Goal: Transaction & Acquisition: Download file/media

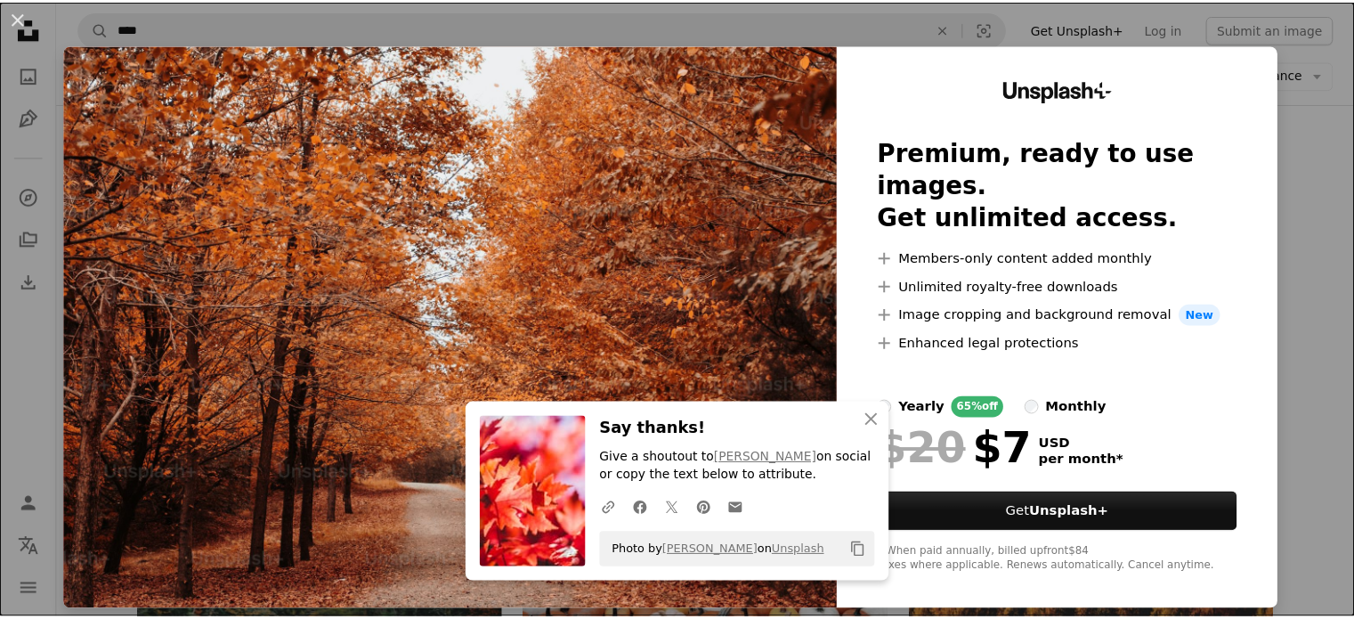
scroll to position [535, 0]
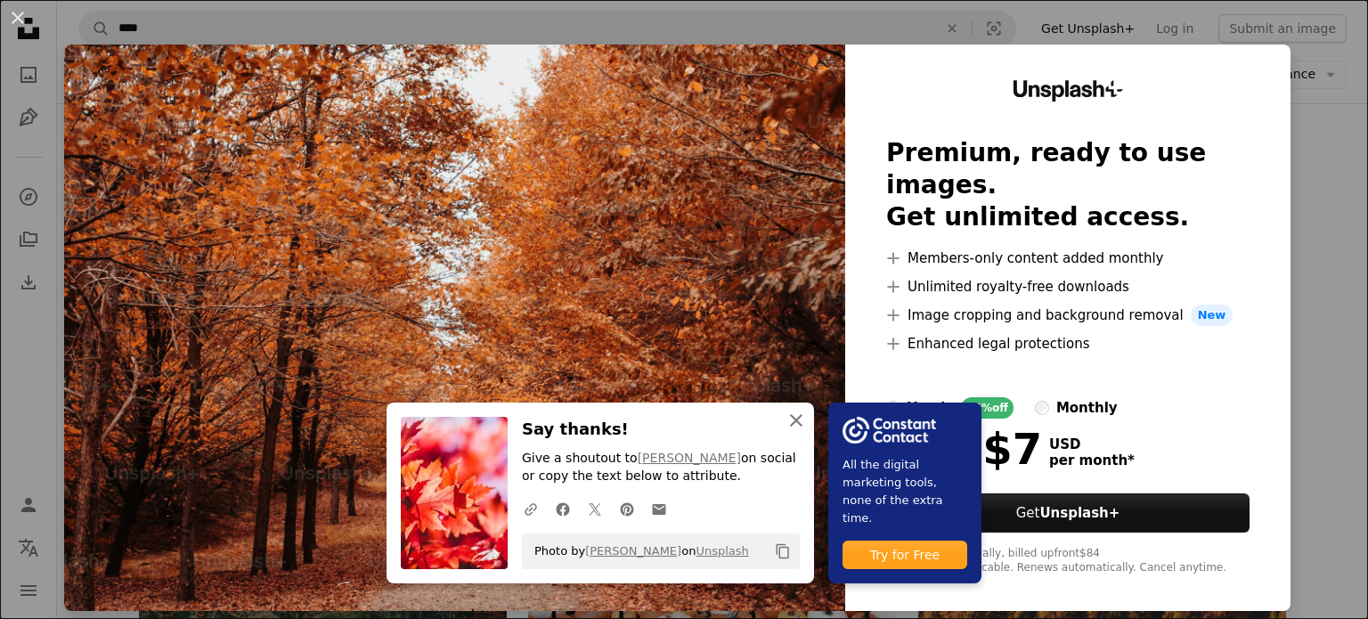
click at [807, 417] on icon "An X shape" at bounding box center [795, 420] width 21 height 21
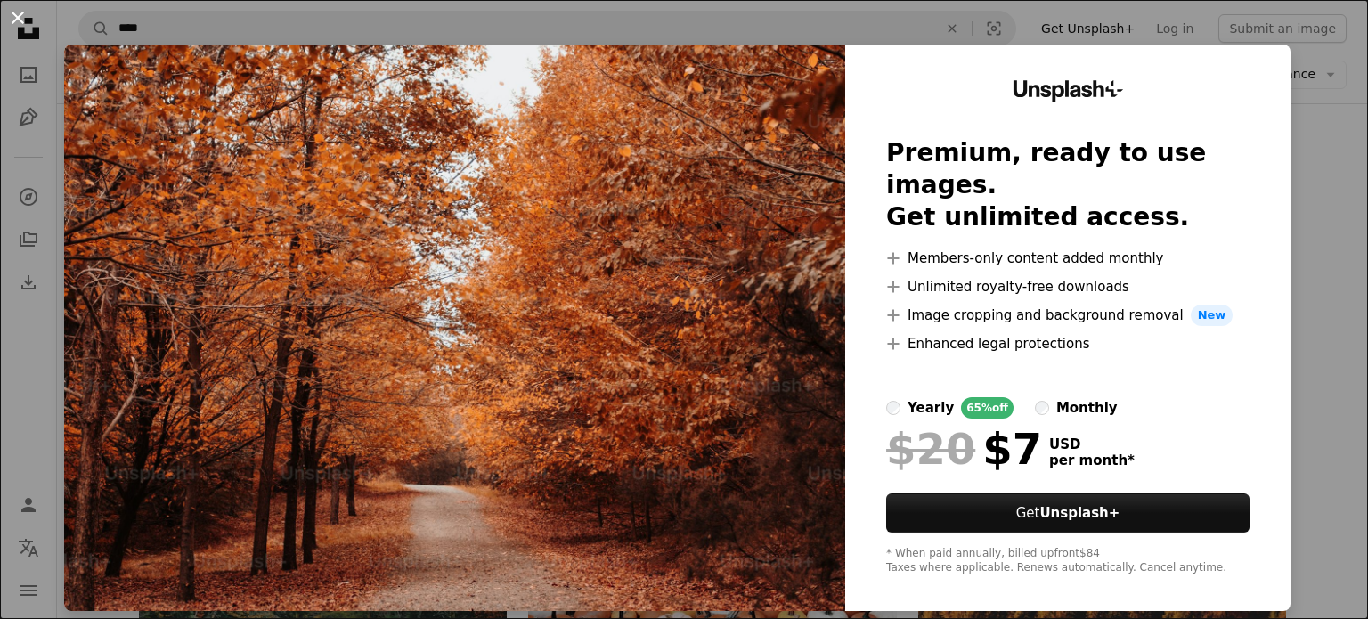
click at [22, 14] on button "An X shape" at bounding box center [17, 17] width 21 height 21
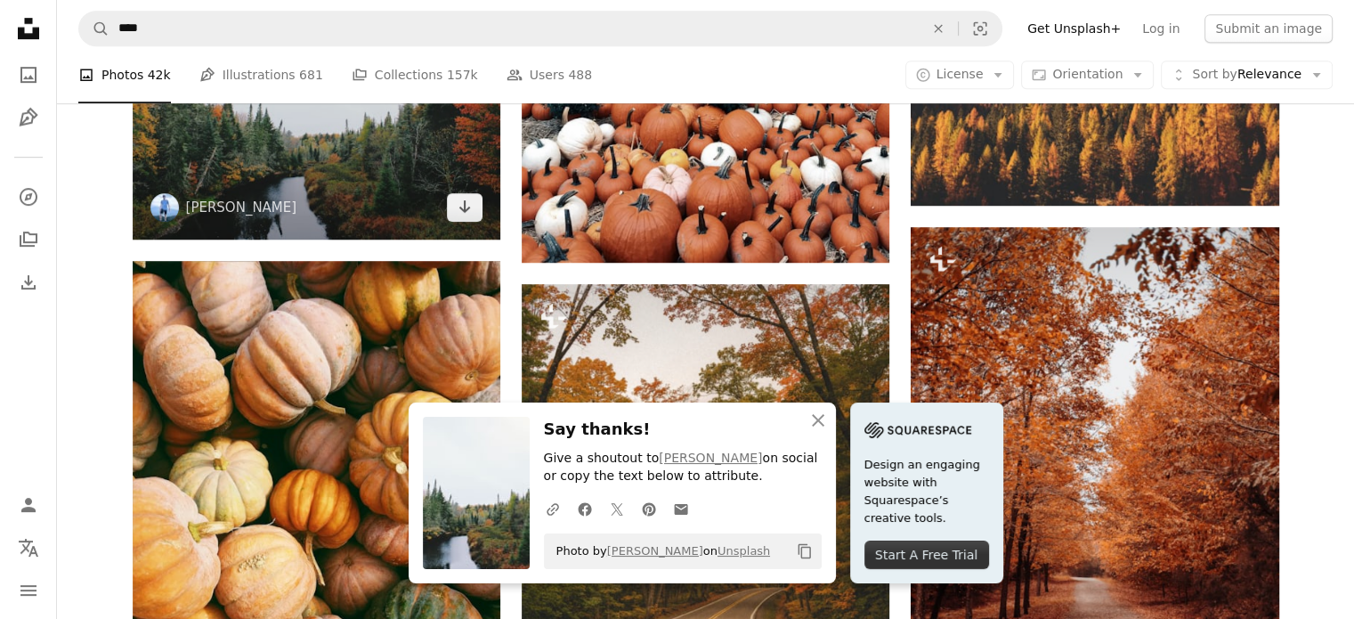
scroll to position [999, 0]
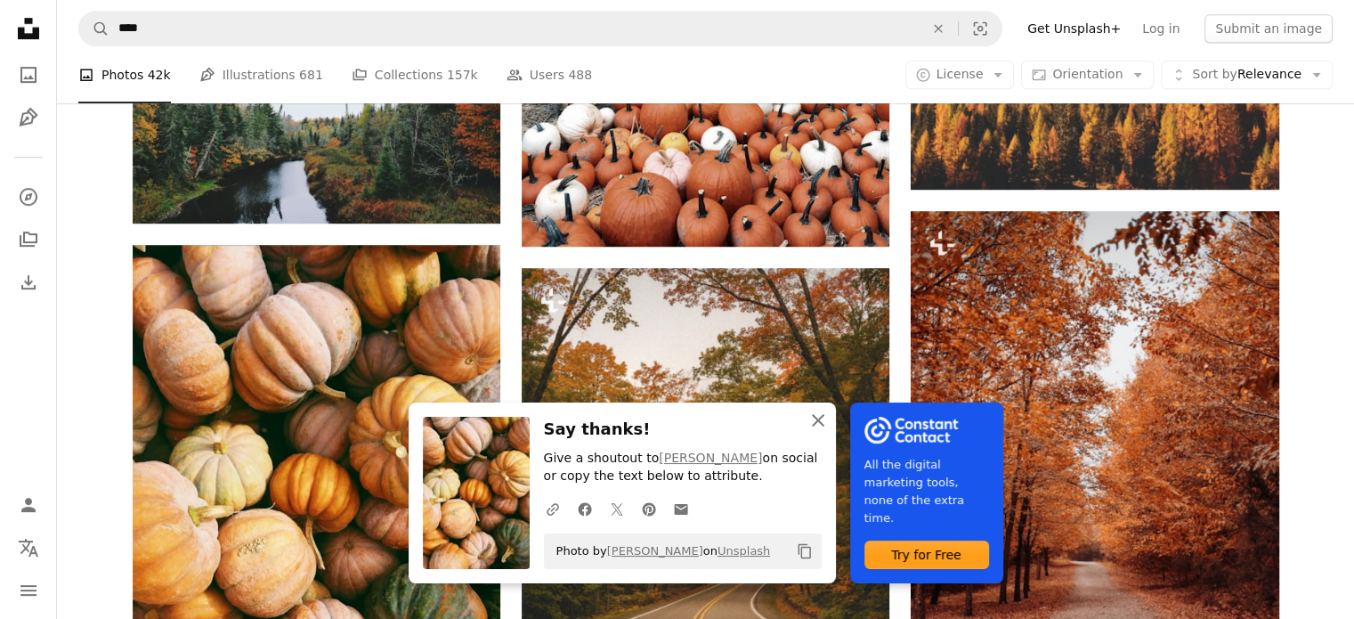
click at [824, 423] on icon "button" at bounding box center [818, 420] width 12 height 12
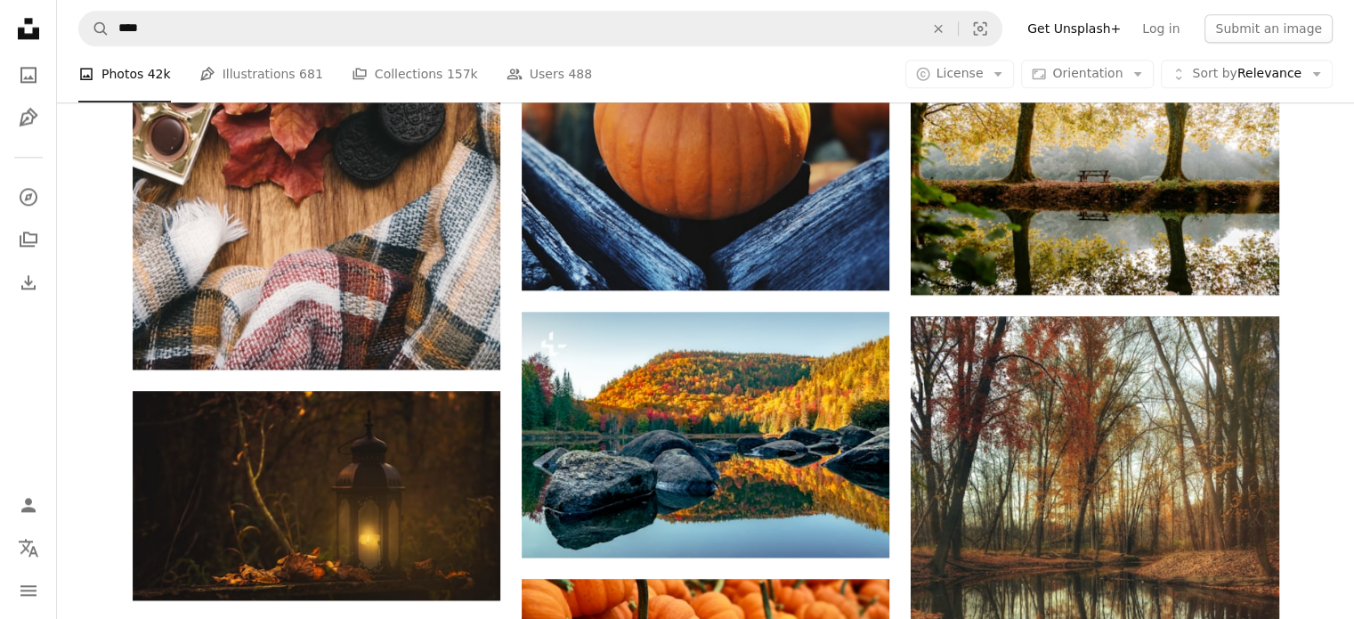
scroll to position [2311, 0]
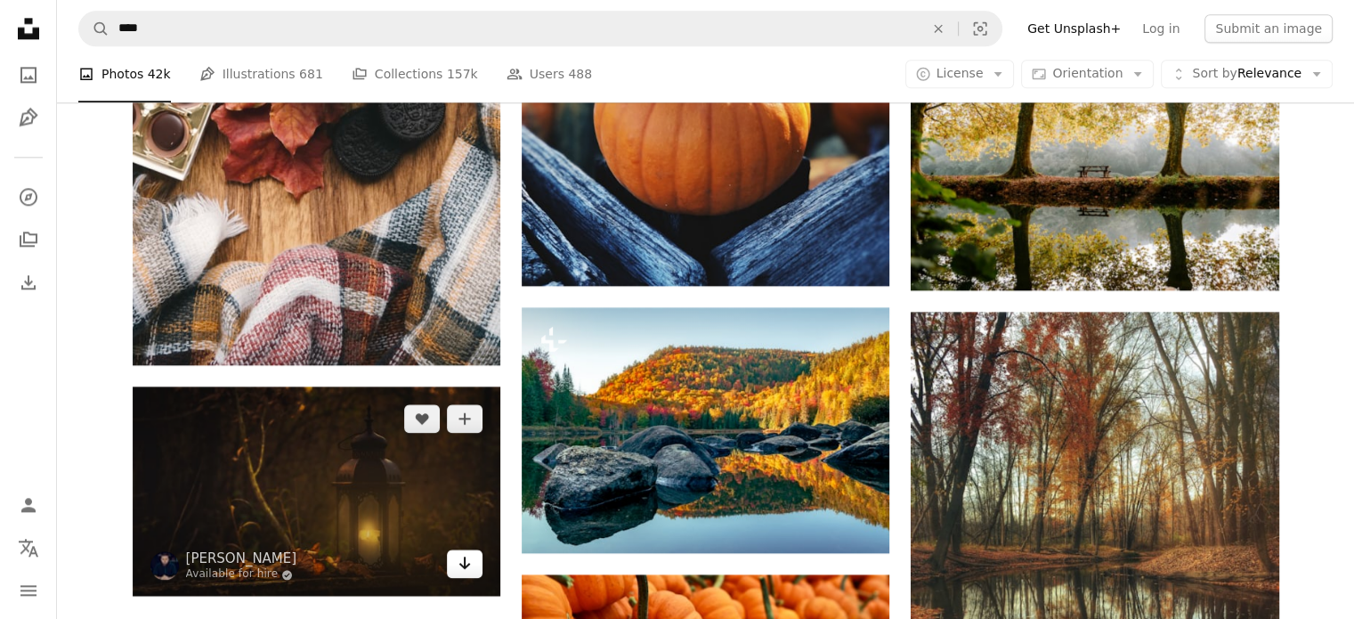
click at [469, 552] on icon "Arrow pointing down" at bounding box center [465, 562] width 14 height 21
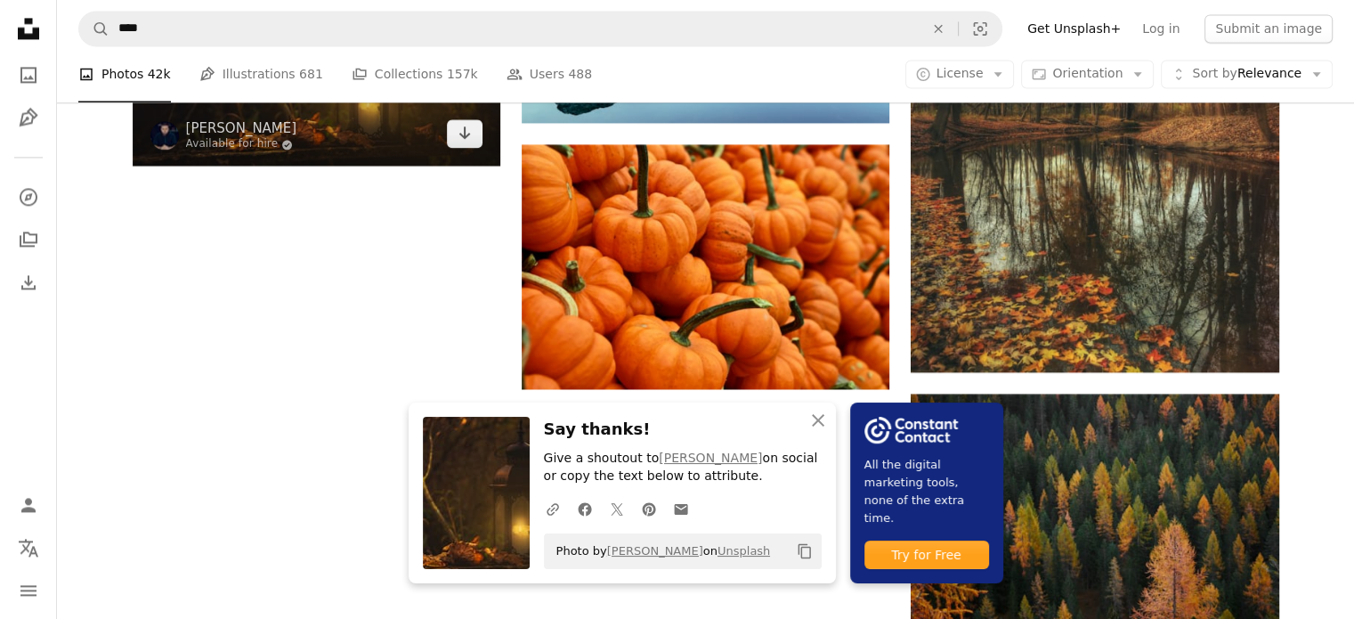
scroll to position [2749, 0]
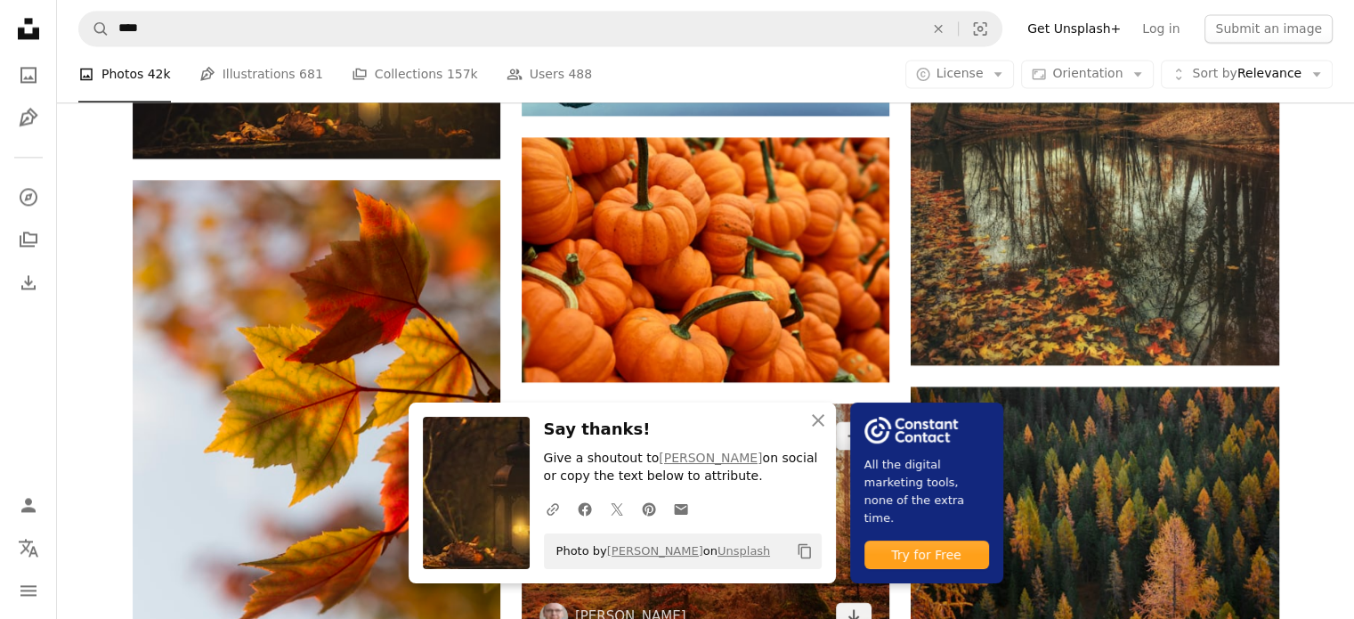
click at [703, 403] on img at bounding box center [706, 525] width 368 height 245
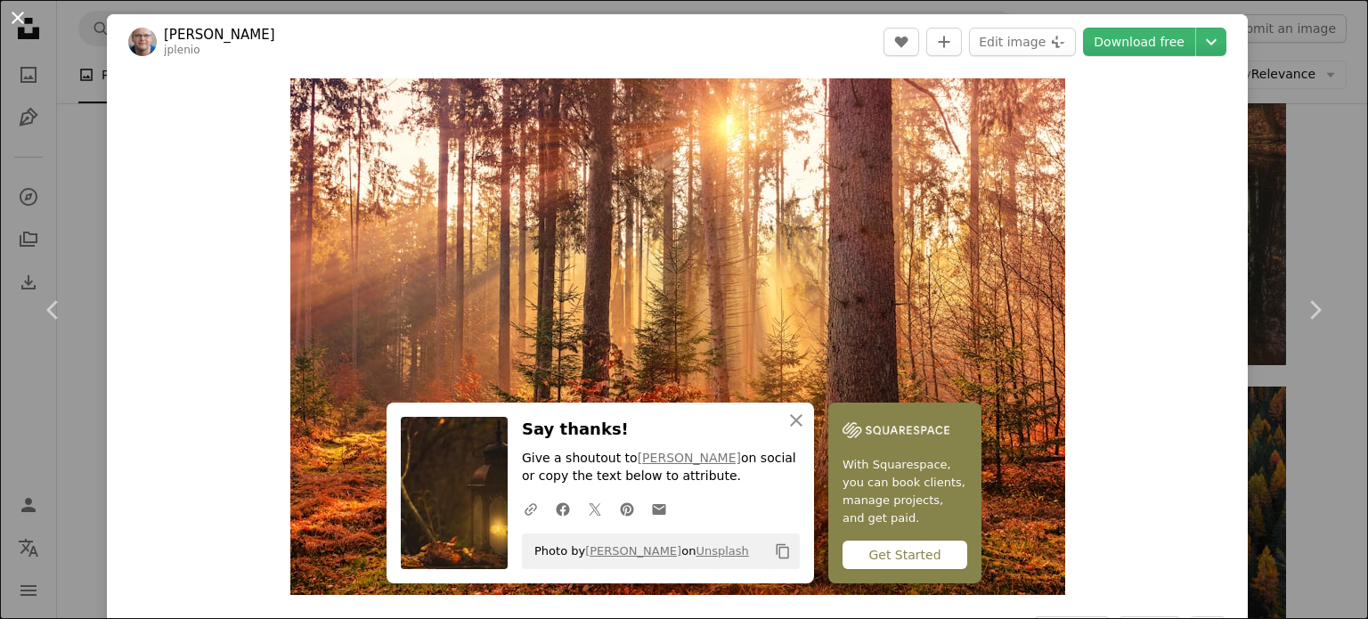
click at [23, 11] on button "An X shape" at bounding box center [17, 17] width 21 height 21
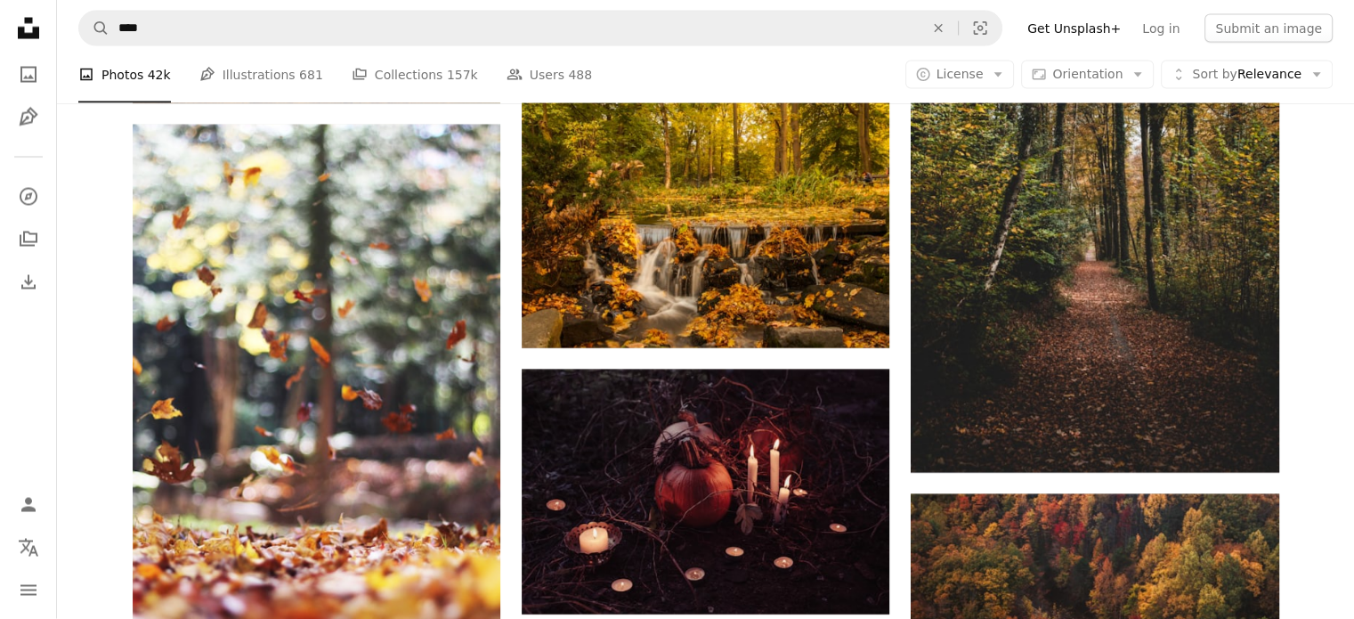
scroll to position [3613, 0]
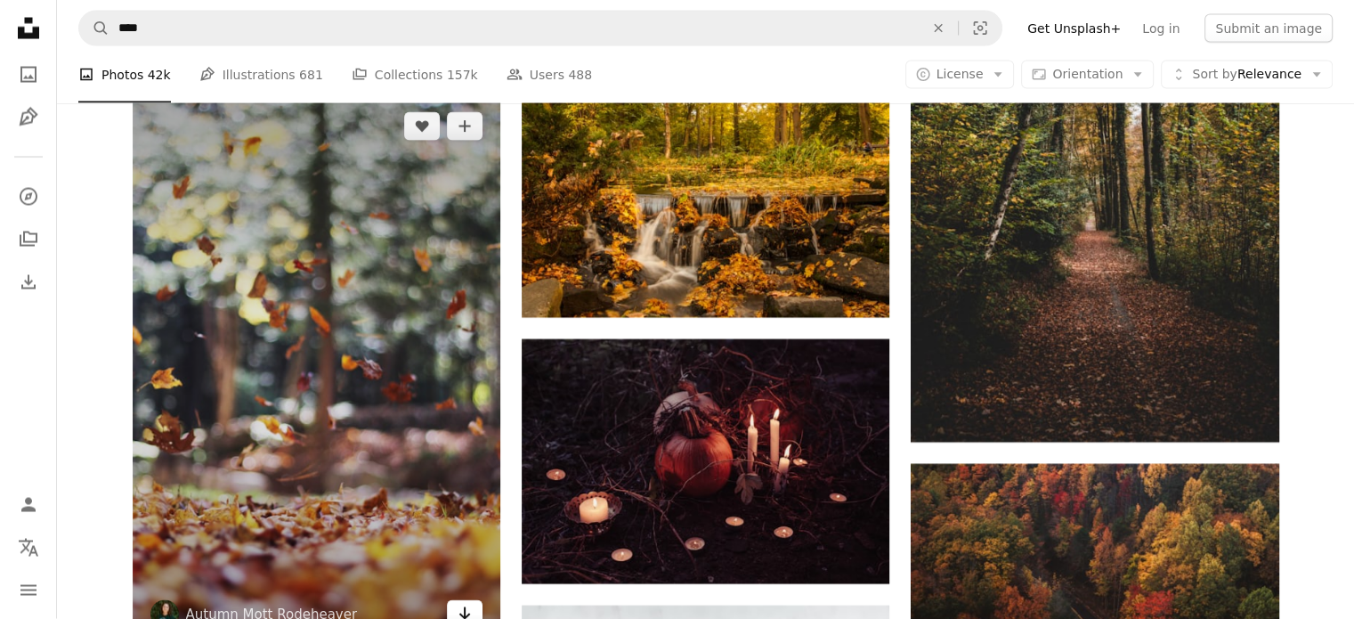
click at [465, 607] on icon "Download" at bounding box center [465, 613] width 12 height 12
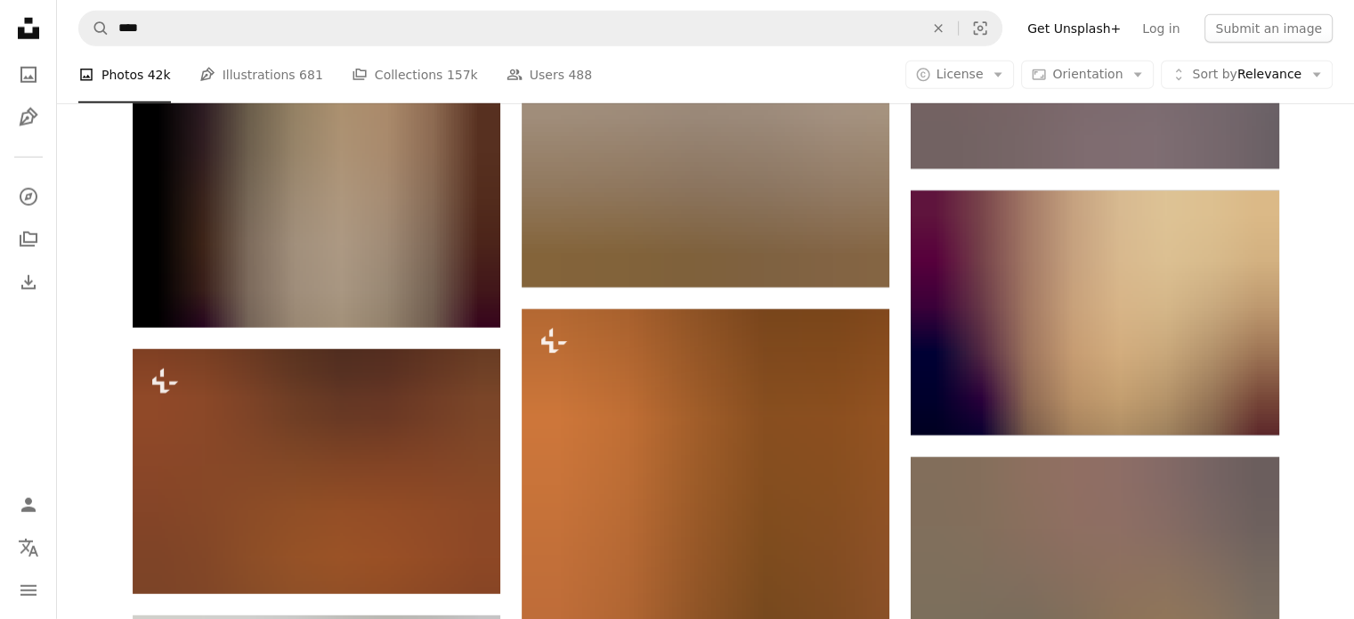
scroll to position [5084, 0]
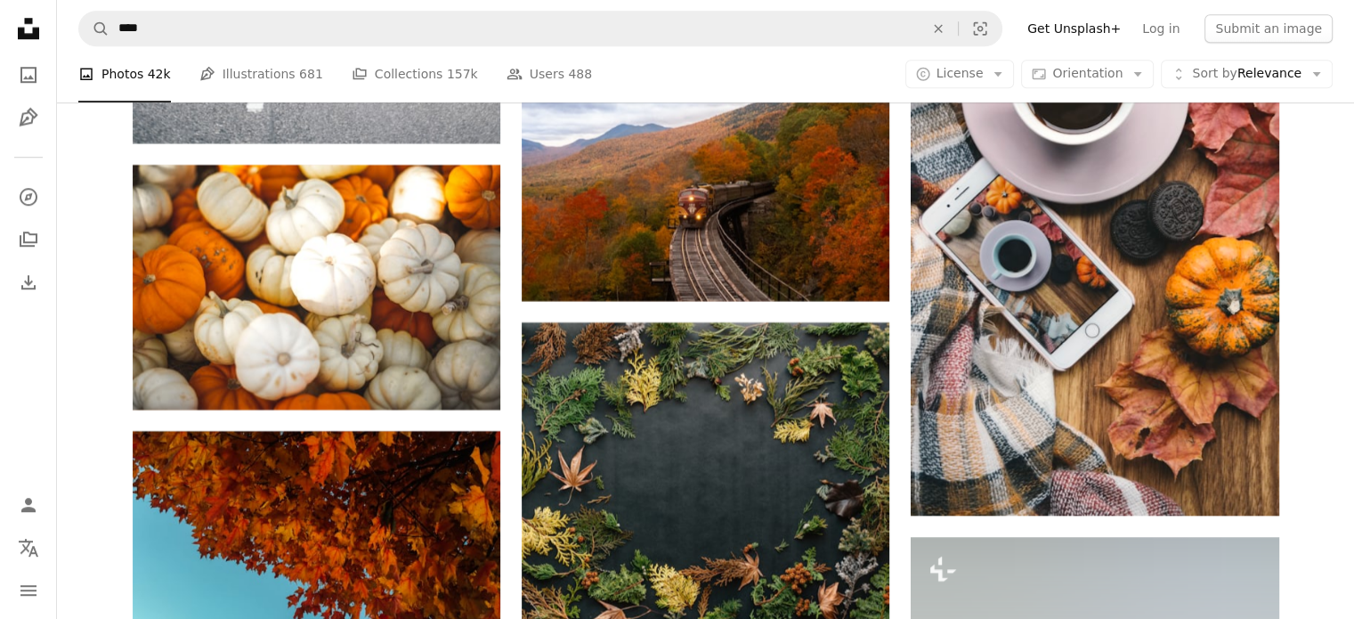
scroll to position [8294, 0]
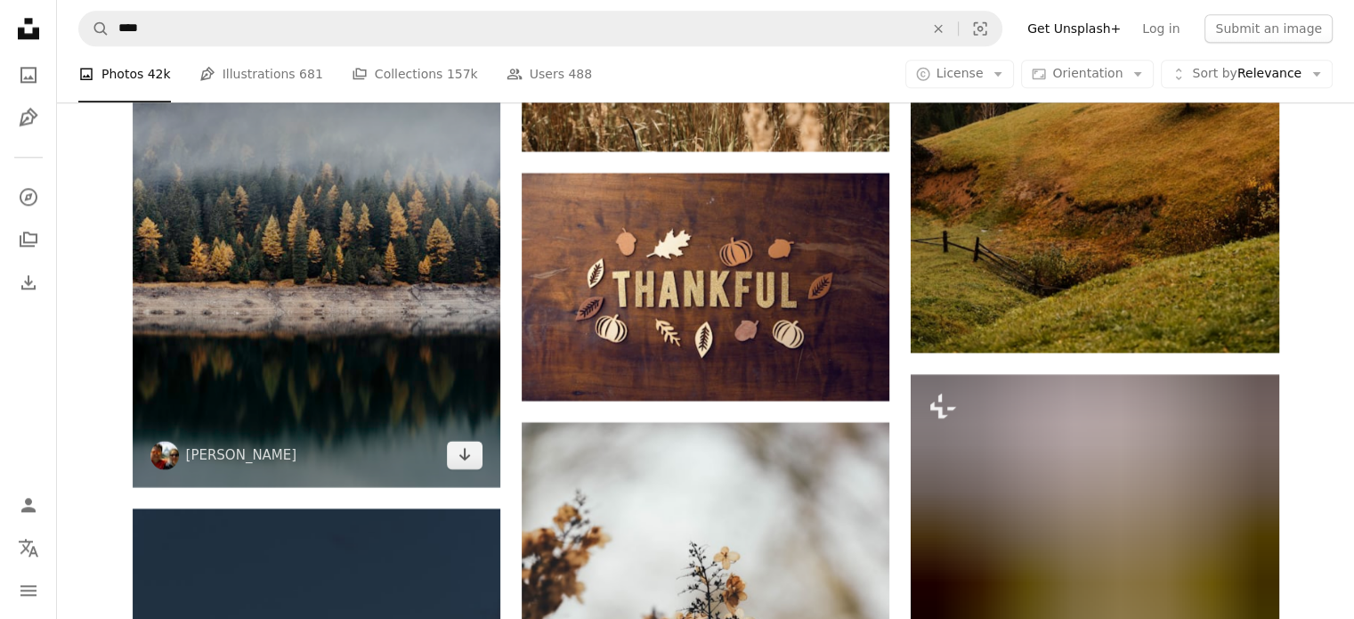
scroll to position [9290, 0]
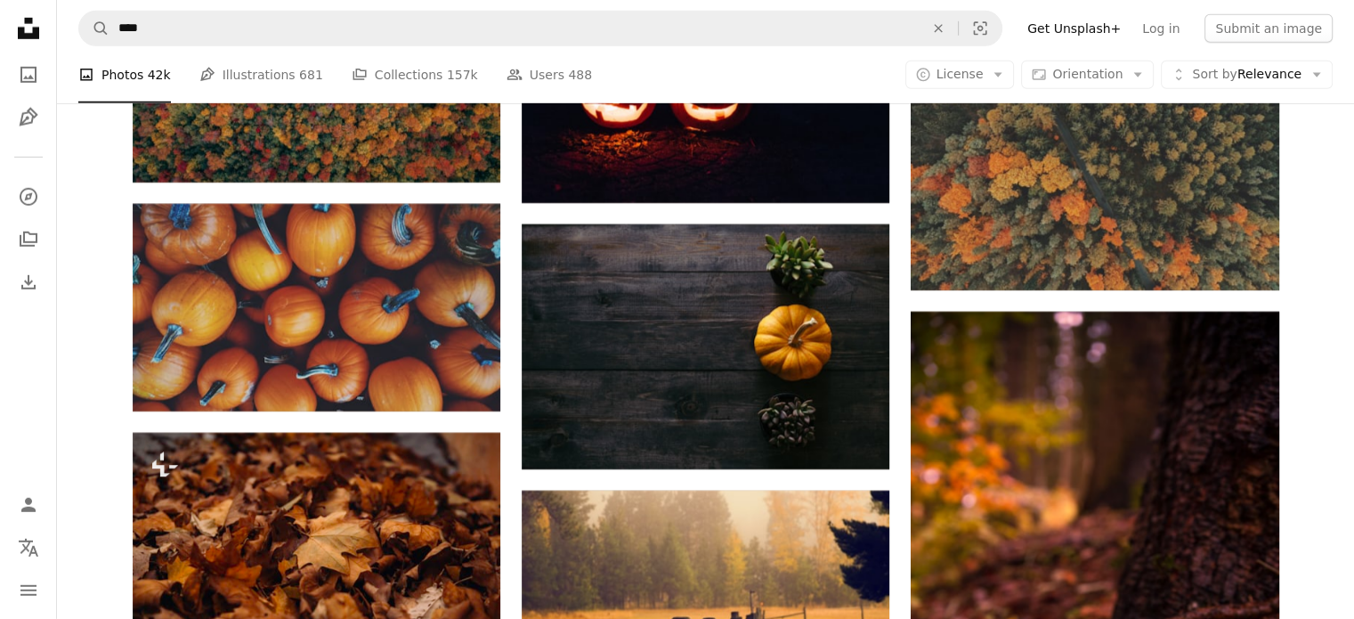
scroll to position [12018, 0]
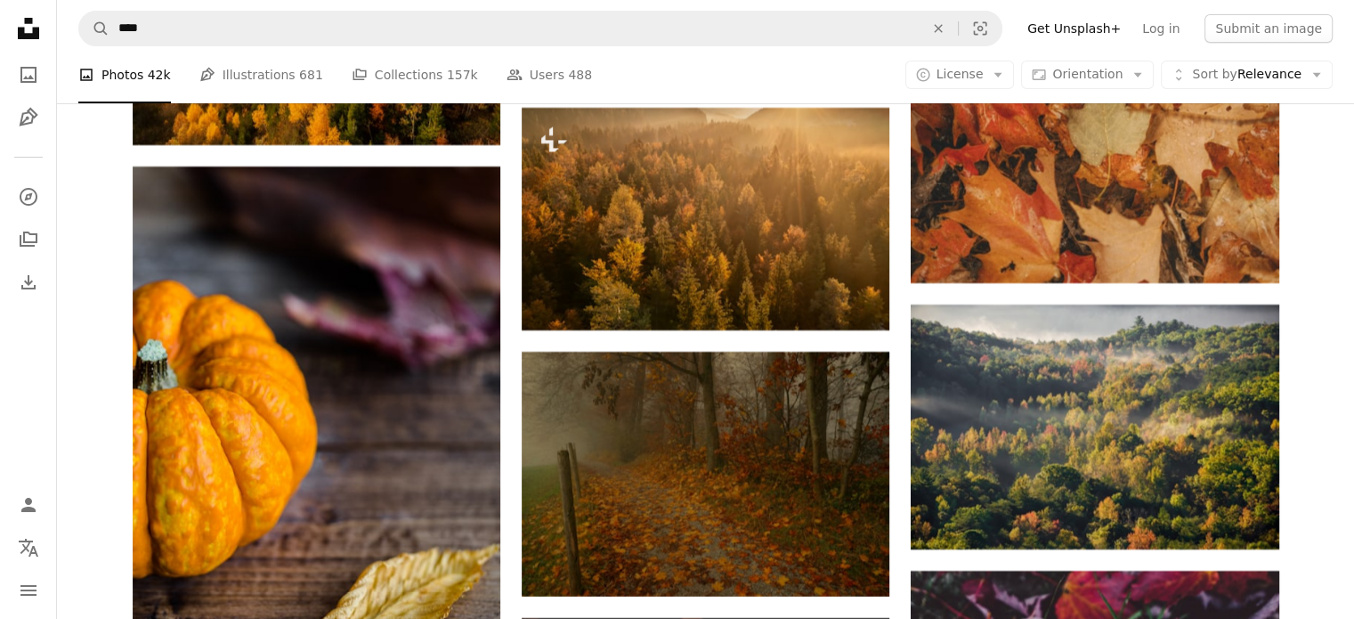
scroll to position [20286, 0]
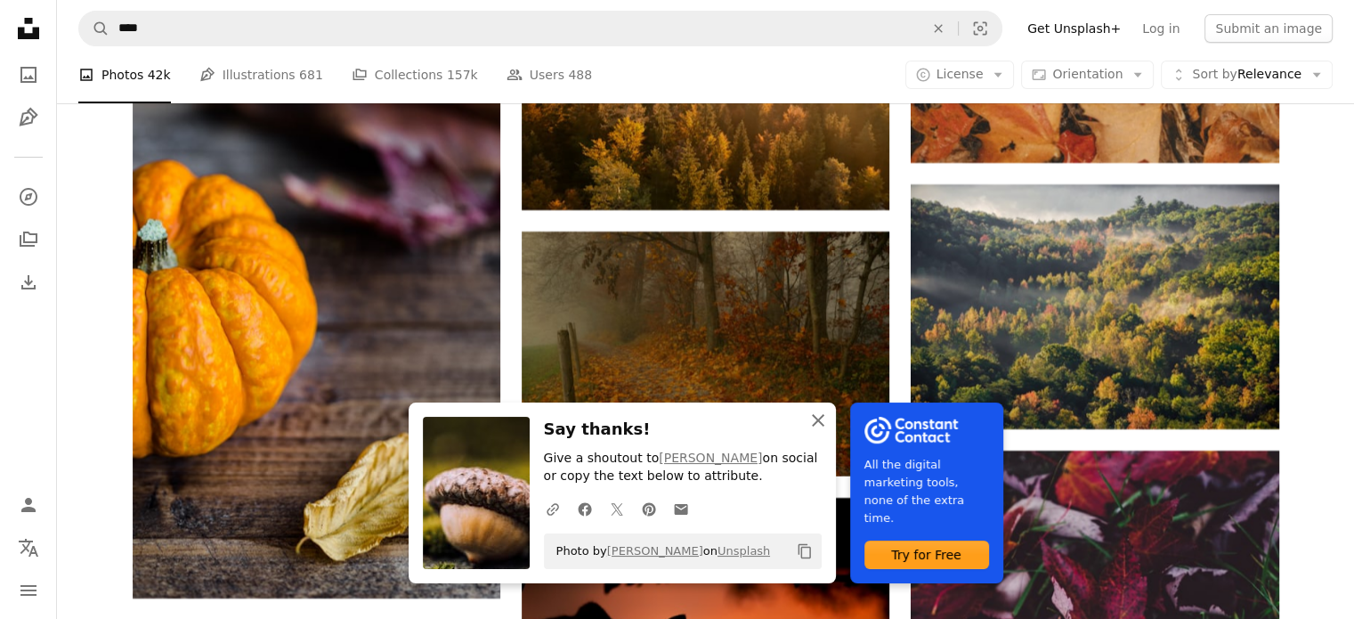
click at [829, 426] on icon "An X shape" at bounding box center [818, 420] width 21 height 21
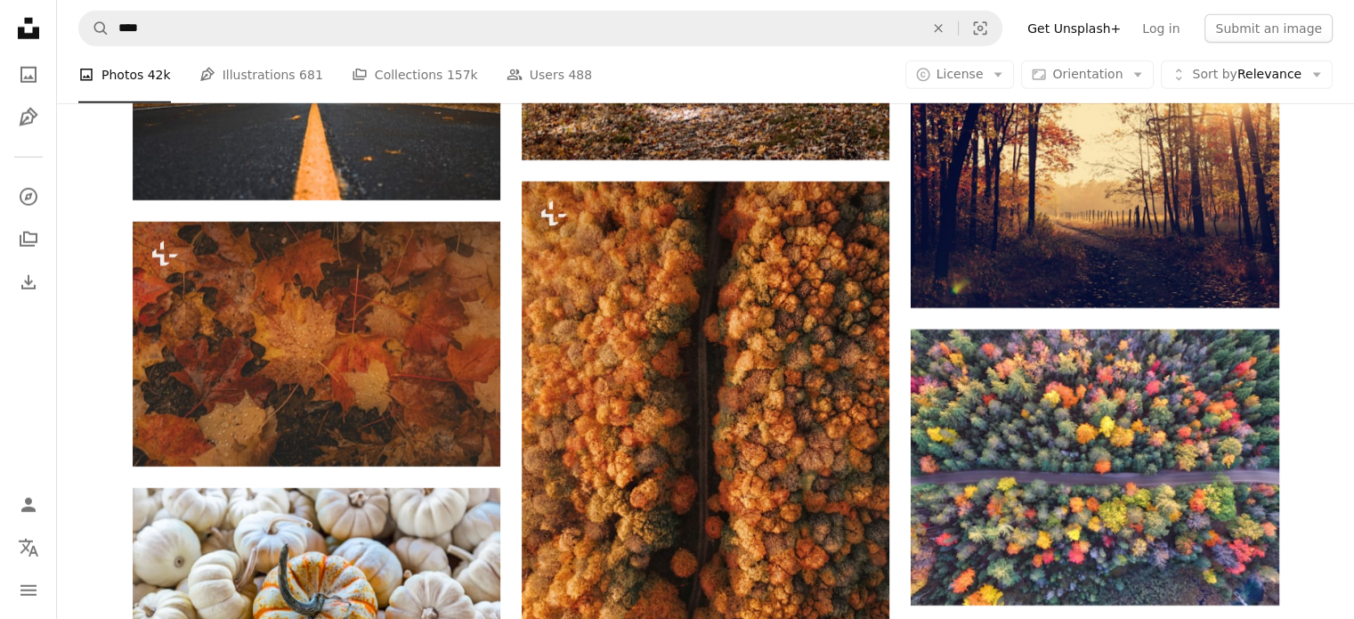
scroll to position [5060, 0]
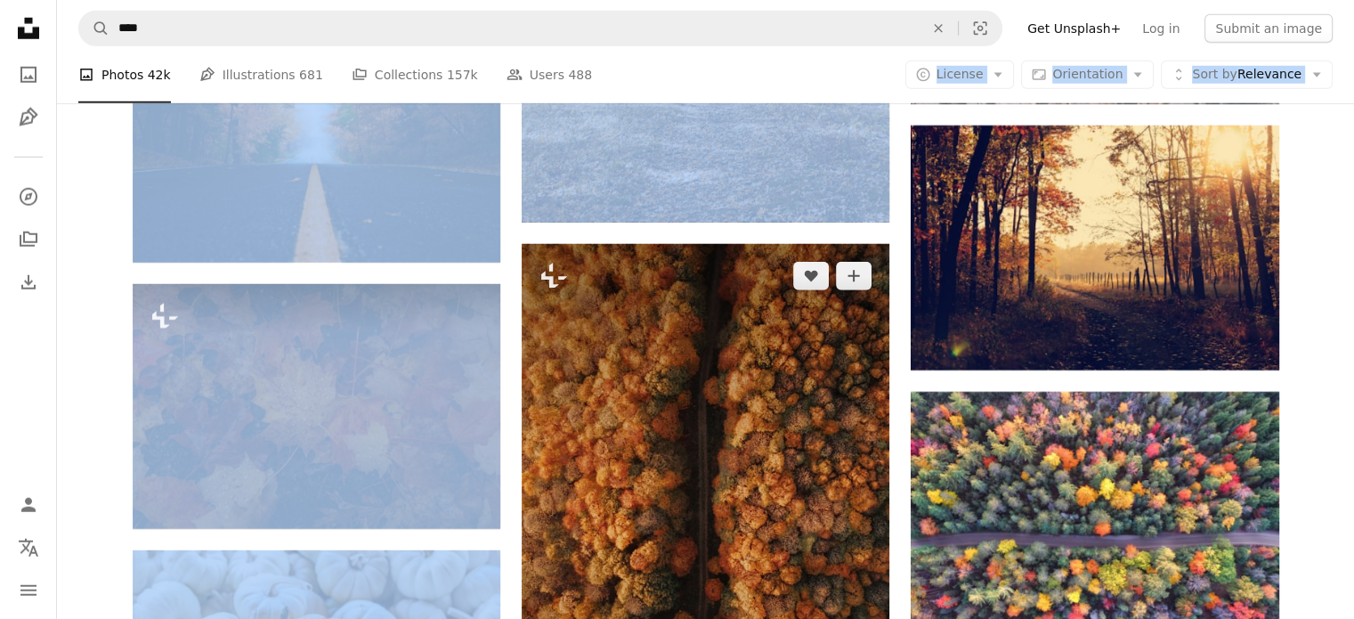
drag, startPoint x: 926, startPoint y: 10, endPoint x: 837, endPoint y: 121, distance: 142.5
